Goal: Task Accomplishment & Management: Use online tool/utility

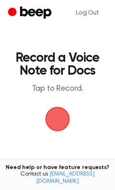
click at [46, 112] on span "button" at bounding box center [57, 119] width 25 height 25
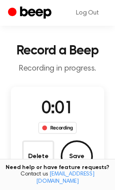
scroll to position [22, 0]
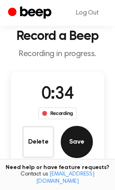
click at [75, 144] on button "Save" at bounding box center [77, 142] width 32 height 32
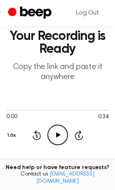
click at [58, 125] on circle at bounding box center [58, 135] width 20 height 20
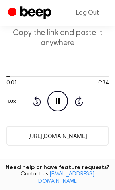
scroll to position [56, 0]
click at [14, 100] on button "1.0x" at bounding box center [12, 102] width 12 height 14
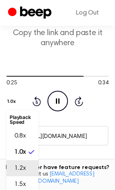
click at [15, 162] on li "1.2x" at bounding box center [22, 168] width 32 height 16
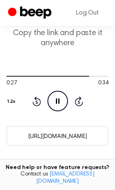
click at [18, 98] on button "1.2x" at bounding box center [12, 102] width 12 height 14
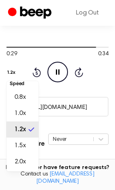
scroll to position [87, 0]
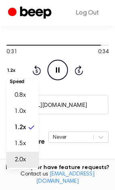
click at [17, 157] on span "2.0x" at bounding box center [19, 160] width 11 height 10
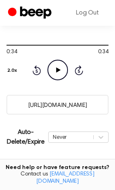
click at [34, 69] on icon "Rewind 5 seconds" at bounding box center [36, 70] width 9 height 10
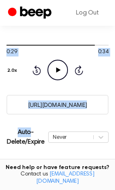
click at [34, 69] on icon "Rewind 5 seconds" at bounding box center [36, 70] width 9 height 10
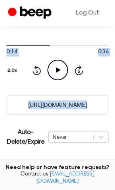
click at [34, 69] on icon "Rewind 5 seconds" at bounding box center [36, 70] width 9 height 10
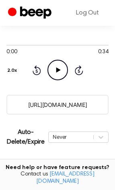
click at [58, 70] on icon at bounding box center [58, 69] width 4 height 5
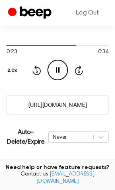
click at [10, 68] on button "2.0x" at bounding box center [13, 71] width 14 height 14
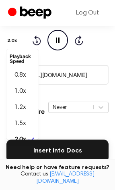
scroll to position [0, 0]
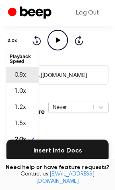
click at [29, 71] on li "0.8x" at bounding box center [22, 75] width 32 height 16
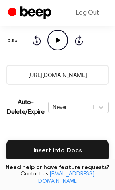
click at [54, 48] on icon "Play Audio" at bounding box center [58, 40] width 21 height 21
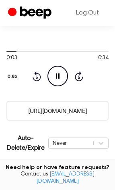
scroll to position [78, 0]
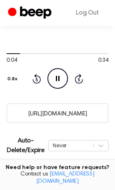
click at [12, 77] on button "0.8x" at bounding box center [13, 79] width 14 height 14
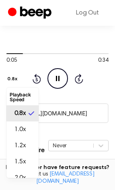
scroll to position [10, 0]
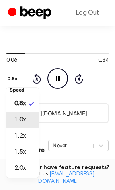
click at [12, 116] on div "1.0x" at bounding box center [18, 120] width 16 height 10
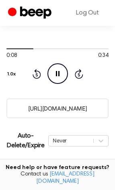
scroll to position [102, 0]
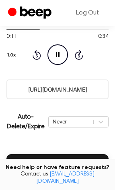
click at [10, 49] on button "1.0x" at bounding box center [12, 55] width 12 height 14
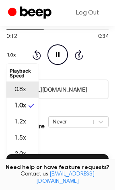
click at [10, 87] on div "0.8x" at bounding box center [18, 90] width 16 height 10
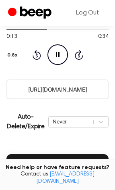
click at [15, 56] on button "0.8x" at bounding box center [13, 55] width 14 height 14
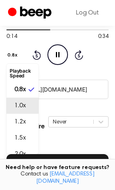
click at [20, 106] on span "1.0x" at bounding box center [19, 106] width 11 height 10
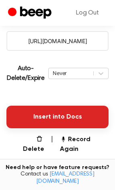
scroll to position [144, 0]
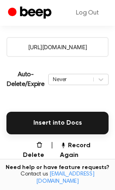
click at [47, 49] on input "https://beep.audio/nMFDhLA" at bounding box center [57, 47] width 102 height 20
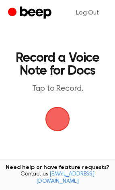
click at [57, 109] on span "button" at bounding box center [58, 119] width 26 height 26
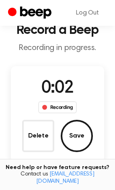
scroll to position [35, 0]
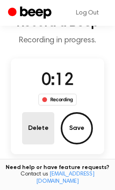
click at [33, 132] on button "Delete" at bounding box center [38, 128] width 32 height 32
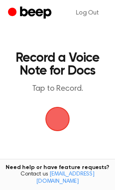
click at [60, 113] on span "button" at bounding box center [57, 118] width 23 height 23
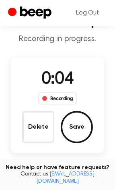
scroll to position [38, 0]
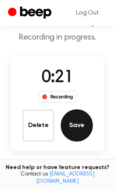
click at [81, 127] on button "Save" at bounding box center [77, 125] width 32 height 32
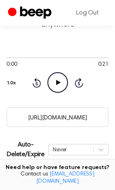
scroll to position [75, 0]
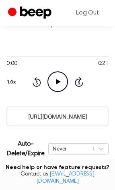
click at [76, 112] on input "https://beep.audio/k6UPYtK" at bounding box center [57, 116] width 102 height 20
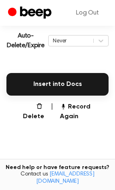
scroll to position [185, 0]
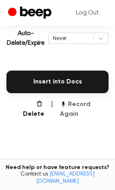
click at [83, 101] on button "Record Again" at bounding box center [84, 108] width 49 height 19
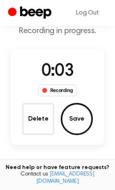
scroll to position [45, 0]
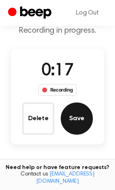
click at [75, 116] on button "Save" at bounding box center [77, 118] width 32 height 32
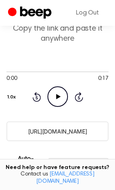
scroll to position [60, 0]
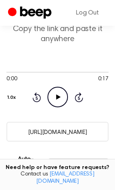
click at [48, 127] on input "https://beep.audio/5boquny" at bounding box center [57, 132] width 102 height 20
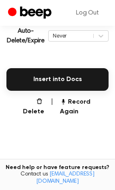
scroll to position [188, 0]
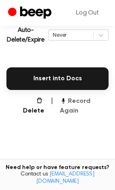
click at [83, 102] on button "Record Again" at bounding box center [84, 105] width 49 height 19
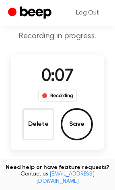
scroll to position [39, 0]
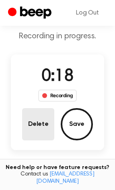
click at [43, 128] on button "Delete" at bounding box center [38, 124] width 32 height 32
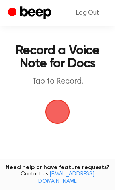
click at [58, 110] on span "button" at bounding box center [57, 111] width 23 height 23
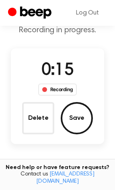
scroll to position [45, 0]
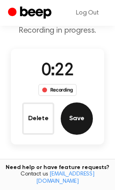
click at [80, 114] on button "Save" at bounding box center [77, 118] width 32 height 32
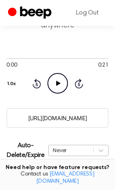
scroll to position [74, 0]
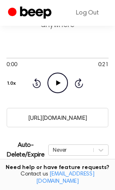
click at [40, 124] on input "https://beep.audio/ZCWiqk5" at bounding box center [57, 117] width 102 height 20
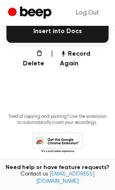
scroll to position [238, 0]
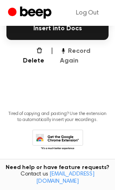
click at [77, 53] on button "Record Again" at bounding box center [84, 55] width 49 height 19
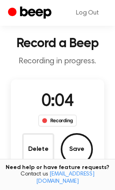
scroll to position [15, 0]
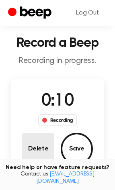
click at [34, 151] on button "Delete" at bounding box center [38, 148] width 32 height 32
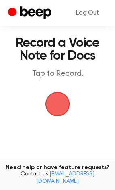
click at [52, 98] on span "button" at bounding box center [57, 104] width 25 height 25
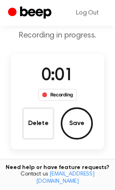
scroll to position [39, 0]
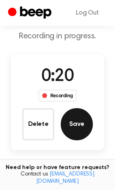
click at [76, 116] on button "Save" at bounding box center [77, 124] width 32 height 32
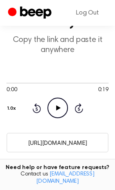
scroll to position [50, 0]
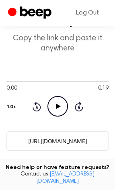
click at [56, 145] on input "https://beep.audio/1Wf7ajL" at bounding box center [57, 141] width 102 height 20
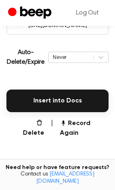
scroll to position [169, 0]
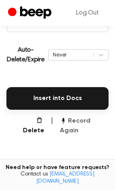
click at [72, 121] on button "Record Again" at bounding box center [84, 125] width 49 height 19
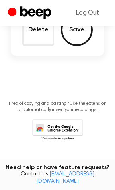
scroll to position [64, 0]
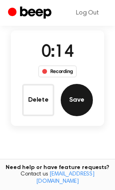
click at [74, 90] on button "Save" at bounding box center [77, 100] width 32 height 32
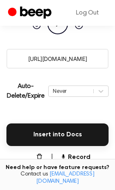
scroll to position [128, 0]
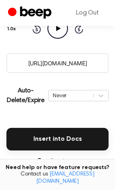
click at [43, 60] on input "https://beep.audio/2Mcx4EZ" at bounding box center [57, 63] width 102 height 20
click at [94, 159] on button "Record Again" at bounding box center [84, 166] width 49 height 19
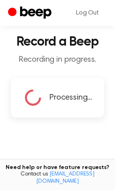
scroll to position [16, 0]
click at [31, 99] on icon at bounding box center [33, 98] width 22 height 22
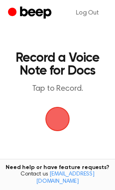
click at [63, 103] on span "button" at bounding box center [57, 118] width 31 height 31
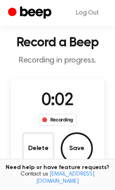
scroll to position [16, 0]
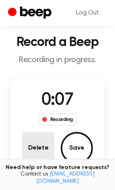
click at [30, 144] on button "Delete" at bounding box center [38, 148] width 32 height 32
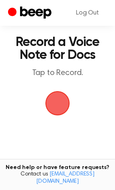
click at [53, 98] on span "button" at bounding box center [57, 103] width 33 height 33
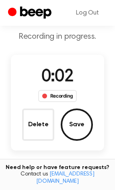
scroll to position [37, 0]
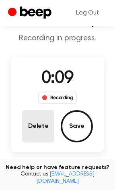
click at [45, 114] on button "Delete" at bounding box center [38, 126] width 32 height 32
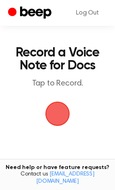
click at [57, 113] on span "button" at bounding box center [57, 113] width 25 height 25
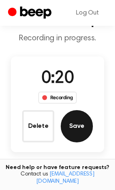
click at [74, 126] on button "Save" at bounding box center [77, 126] width 32 height 32
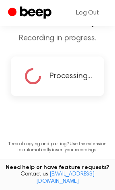
scroll to position [0, 0]
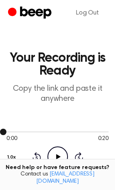
click at [52, 129] on div at bounding box center [57, 131] width 102 height 6
click at [54, 154] on icon "Play Audio" at bounding box center [58, 156] width 21 height 21
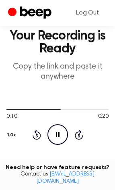
scroll to position [23, 0]
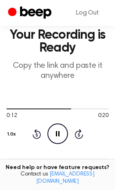
click at [60, 137] on icon "Pause Audio" at bounding box center [58, 133] width 21 height 21
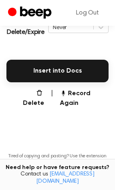
scroll to position [203, 0]
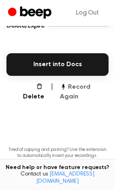
click at [64, 84] on icon "button" at bounding box center [63, 86] width 6 height 6
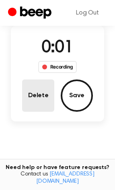
click at [45, 85] on button "Delete" at bounding box center [38, 95] width 32 height 32
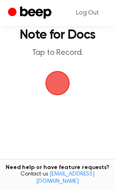
click at [57, 83] on span "button" at bounding box center [58, 83] width 44 height 44
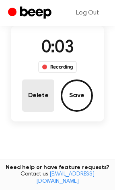
click at [33, 95] on button "Delete" at bounding box center [38, 95] width 32 height 32
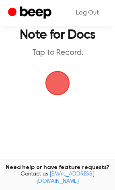
click at [48, 85] on span "button" at bounding box center [57, 83] width 32 height 32
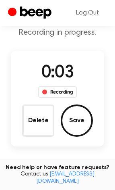
scroll to position [44, 0]
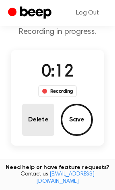
click at [30, 116] on button "Delete" at bounding box center [38, 119] width 32 height 32
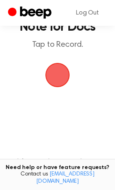
scroll to position [12, 0]
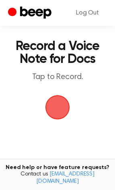
click at [55, 105] on span "button" at bounding box center [58, 107] width 30 height 30
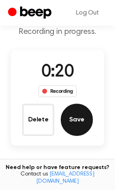
click at [70, 116] on button "Save" at bounding box center [77, 119] width 32 height 32
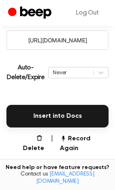
scroll to position [151, 0]
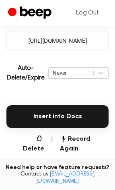
click at [49, 44] on input "[URL][DOMAIN_NAME]" at bounding box center [57, 41] width 102 height 20
click at [80, 134] on button "Record Again" at bounding box center [84, 143] width 49 height 19
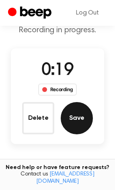
click at [80, 112] on button "Save" at bounding box center [77, 118] width 32 height 32
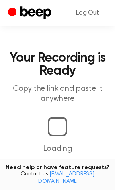
scroll to position [161, 0]
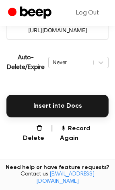
click at [65, 29] on input "[URL][DOMAIN_NAME]" at bounding box center [57, 30] width 102 height 20
click at [66, 129] on icon "button" at bounding box center [63, 127] width 6 height 6
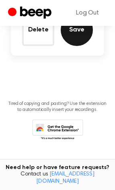
scroll to position [56, 0]
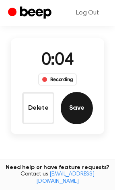
click at [80, 111] on button "Save" at bounding box center [77, 108] width 32 height 32
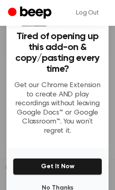
scroll to position [52, 0]
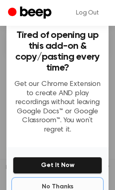
click at [52, 181] on button "No Thanks" at bounding box center [57, 186] width 89 height 16
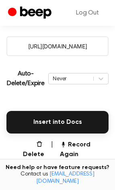
scroll to position [141, 0]
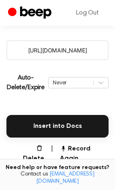
click at [55, 40] on input "[URL][DOMAIN_NAME]" at bounding box center [57, 50] width 102 height 20
